Goal: Task Accomplishment & Management: Manage account settings

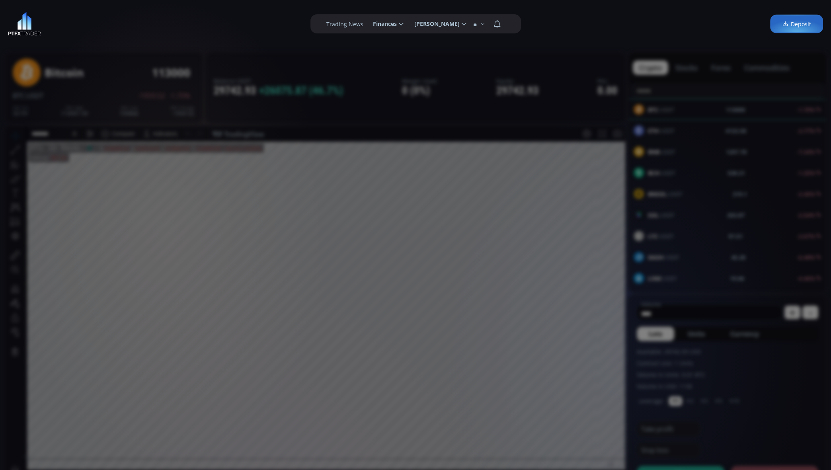
scroll to position [106, 0]
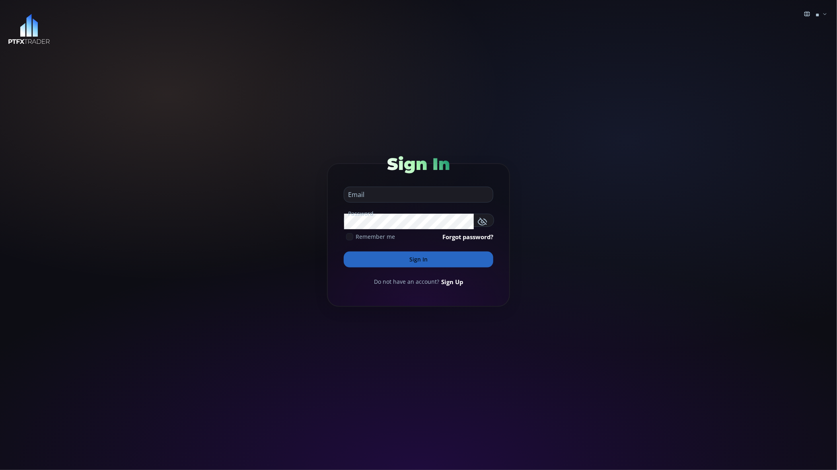
type input "**********"
click at [426, 256] on button "Sign In" at bounding box center [419, 259] width 150 height 16
